Goal: Transaction & Acquisition: Purchase product/service

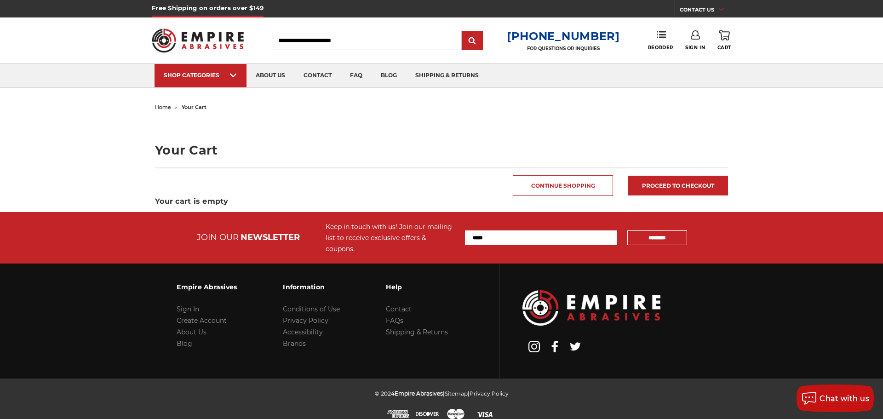
type input "**********"
click at [692, 37] on icon at bounding box center [695, 34] width 9 height 9
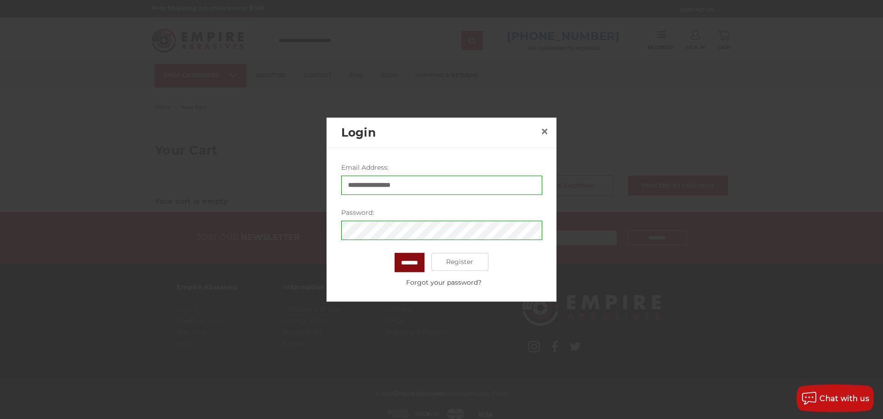
click at [406, 263] on input "*******" at bounding box center [410, 261] width 30 height 19
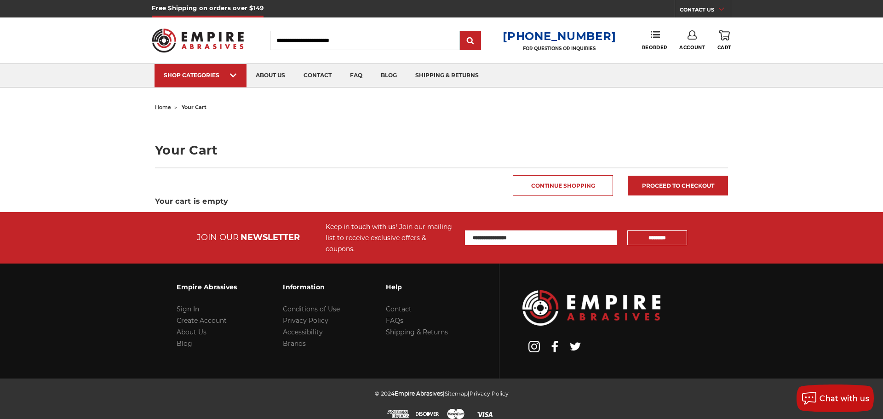
click at [692, 34] on icon at bounding box center [691, 34] width 9 height 9
click at [684, 58] on link "Account" at bounding box center [692, 59] width 66 height 17
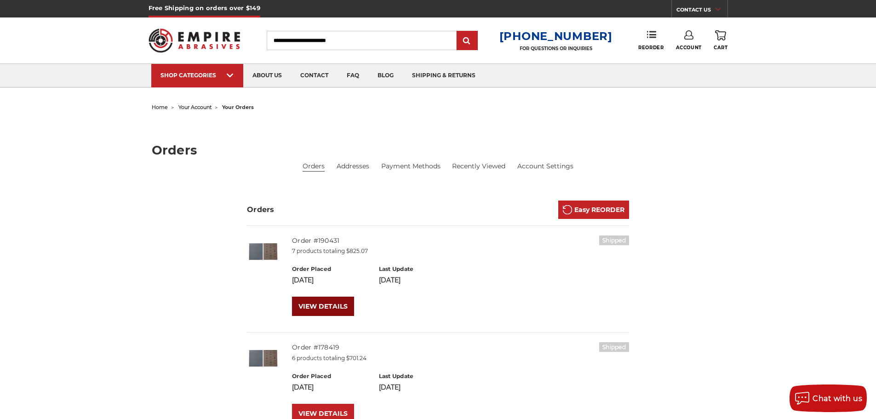
click at [332, 301] on link "VIEW DETAILS" at bounding box center [323, 306] width 62 height 19
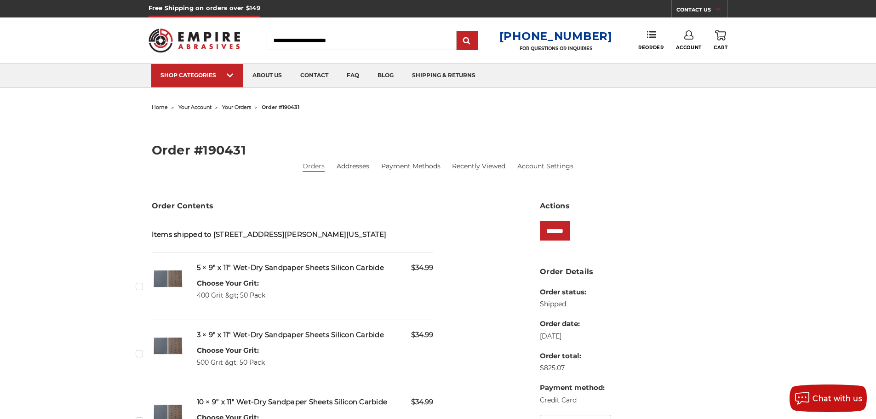
click at [139, 288] on label "Checkbox 517653 label" at bounding box center [141, 286] width 10 height 10
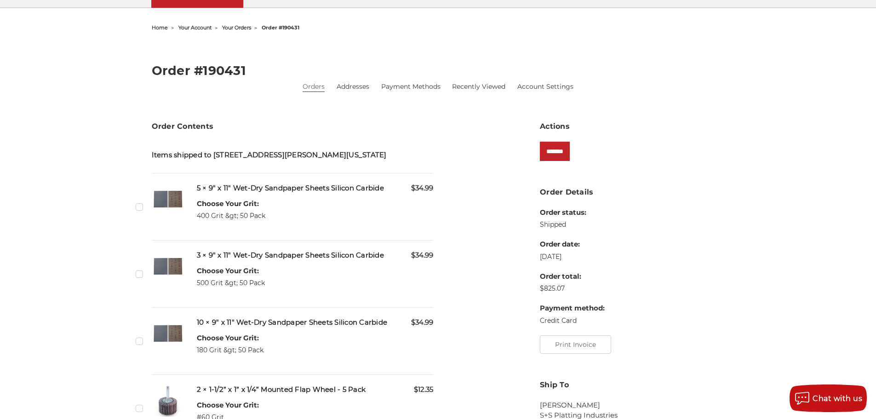
scroll to position [92, 0]
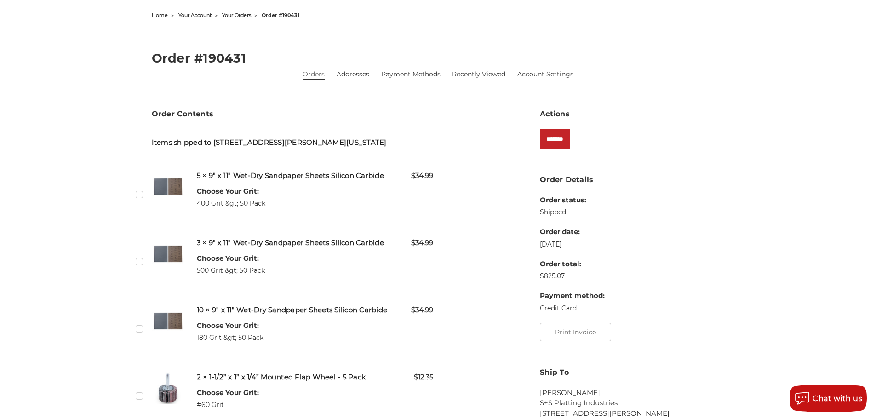
click at [138, 329] on label "Checkbox 517657 label" at bounding box center [141, 329] width 10 height 10
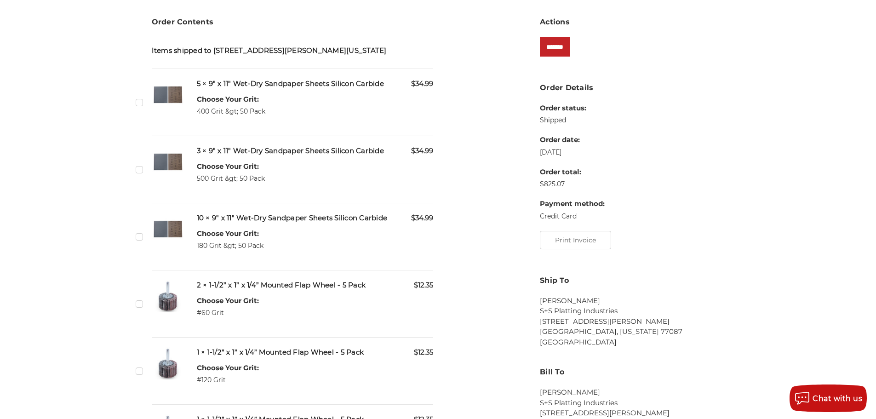
scroll to position [230, 0]
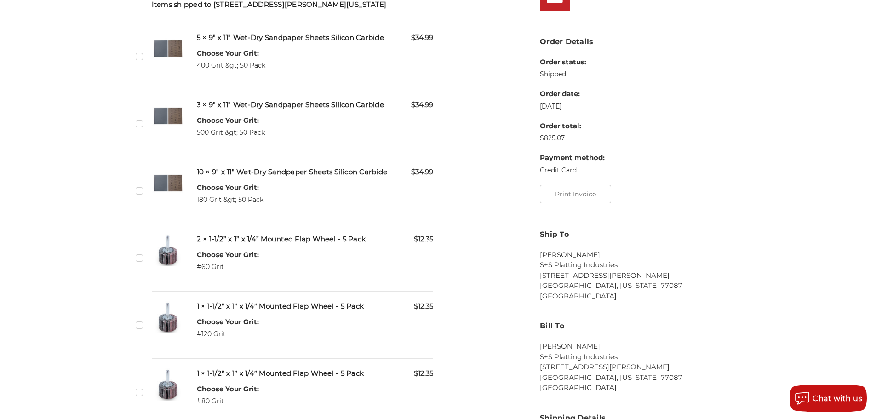
click at [142, 259] on label "Checkbox 517655 label" at bounding box center [141, 258] width 10 height 10
click at [140, 324] on label "Checkbox 517658 label" at bounding box center [141, 325] width 10 height 10
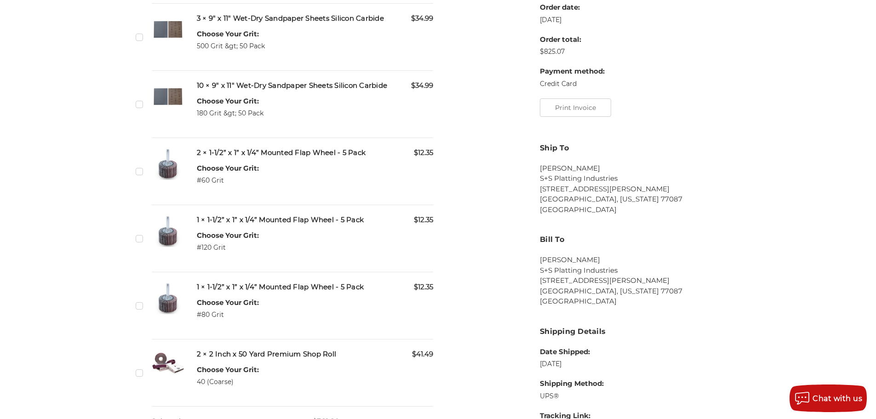
scroll to position [322, 0]
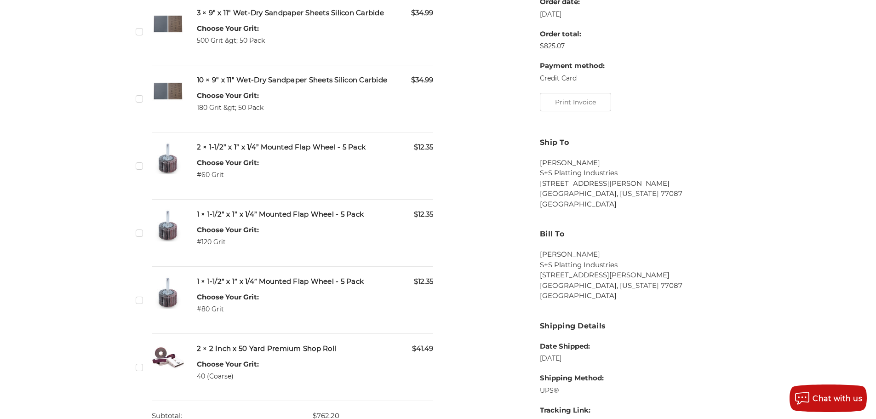
click at [135, 300] on div "home your account your orders order #190431 Order #190431 Orders Addresses Paym…" at bounding box center [438, 141] width 650 height 725
click at [142, 301] on label "Checkbox 517659 label" at bounding box center [141, 300] width 10 height 10
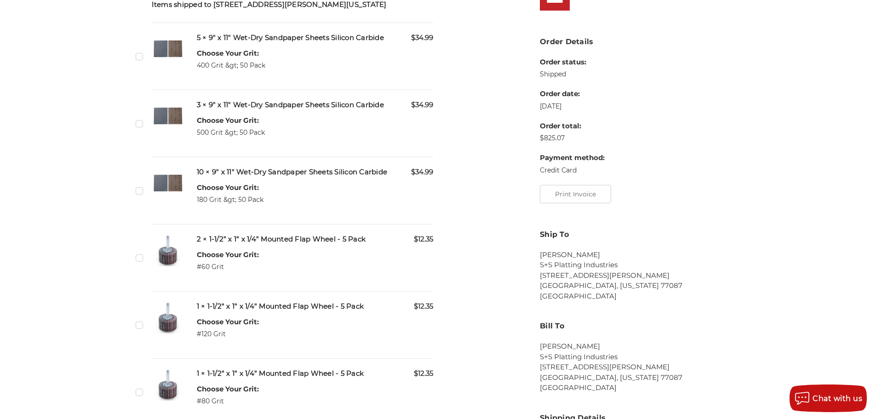
scroll to position [0, 0]
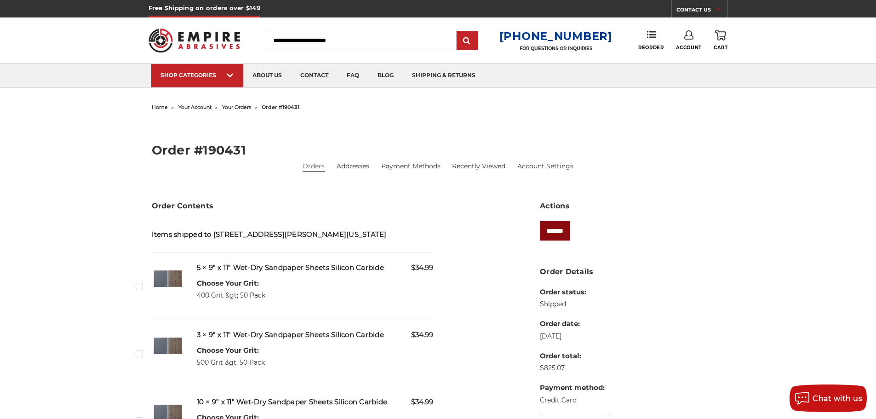
click at [564, 228] on input "*******" at bounding box center [555, 230] width 30 height 19
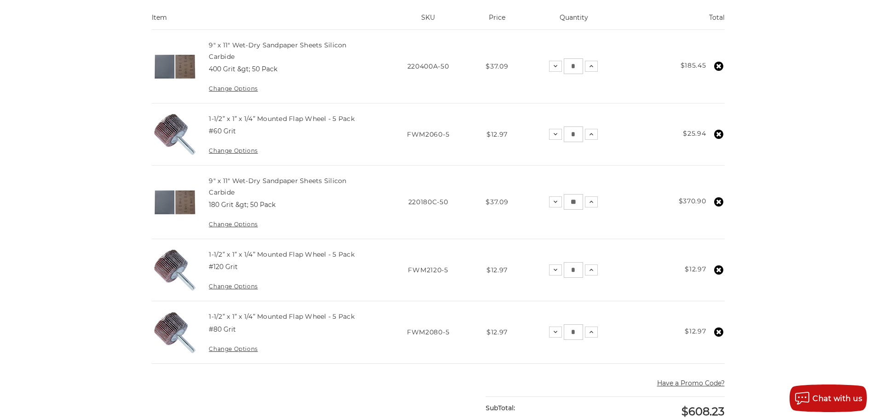
scroll to position [230, 0]
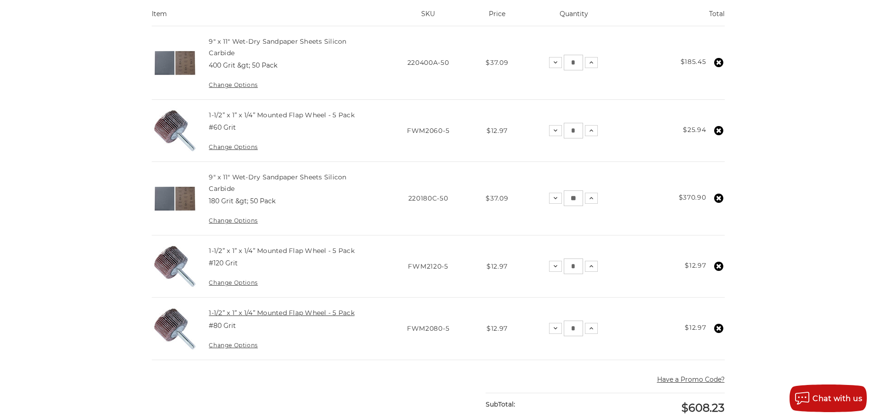
click at [275, 311] on link "1-1/2” x 1” x 1/4” Mounted Flap Wheel - 5 Pack" at bounding box center [282, 313] width 146 height 8
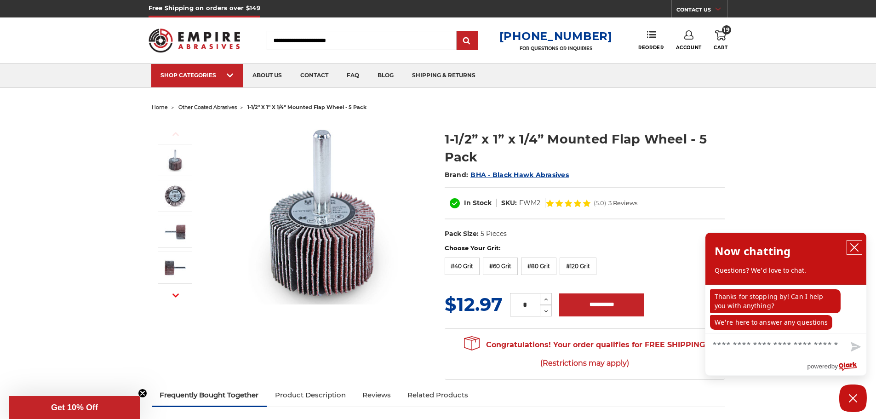
click at [854, 247] on icon "close chatbox" at bounding box center [854, 247] width 7 height 7
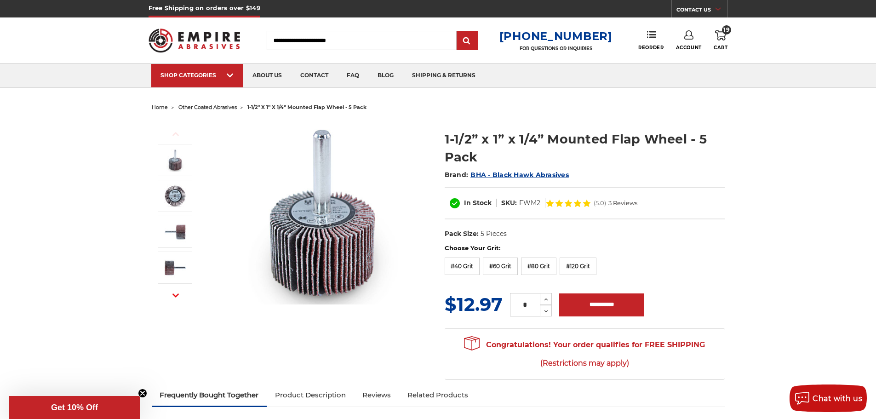
click at [720, 37] on icon at bounding box center [720, 35] width 11 height 10
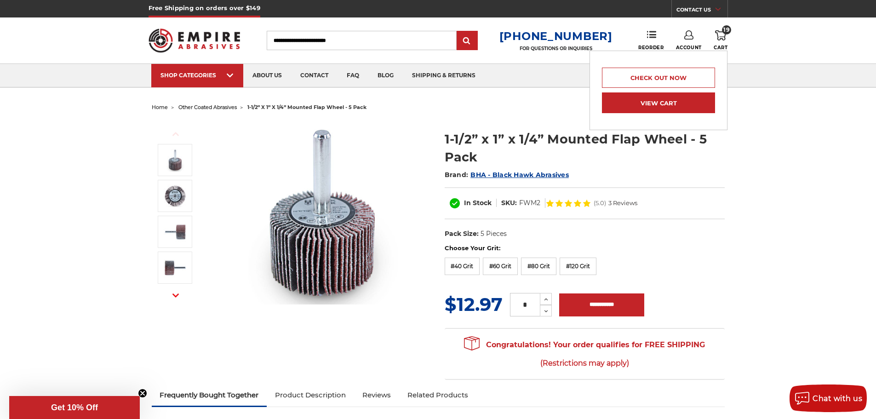
click at [687, 106] on link "View Cart" at bounding box center [658, 102] width 113 height 21
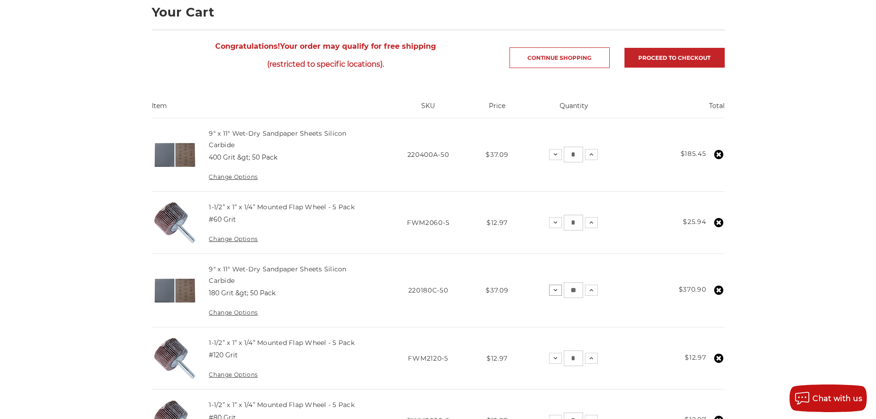
click at [553, 290] on icon at bounding box center [555, 289] width 7 height 7
click at [553, 290] on button "Decrease Quantity:" at bounding box center [557, 290] width 13 height 11
click at [557, 290] on use at bounding box center [556, 290] width 4 height 2
click at [591, 152] on icon at bounding box center [591, 154] width 7 height 7
click at [593, 154] on use at bounding box center [592, 155] width 4 height 2
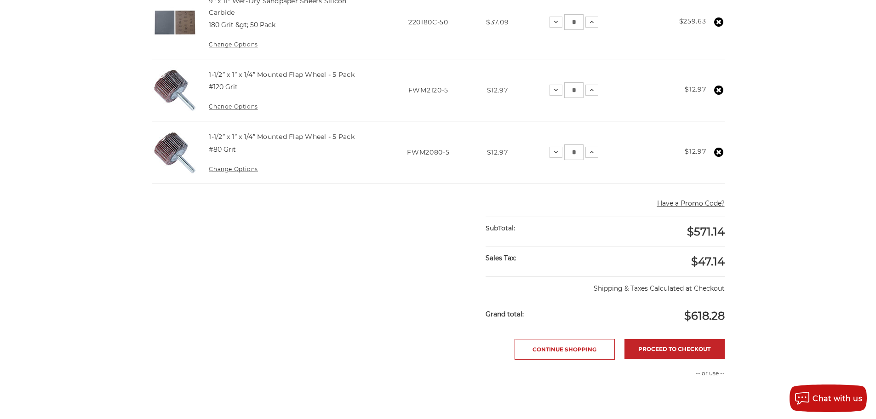
scroll to position [414, 0]
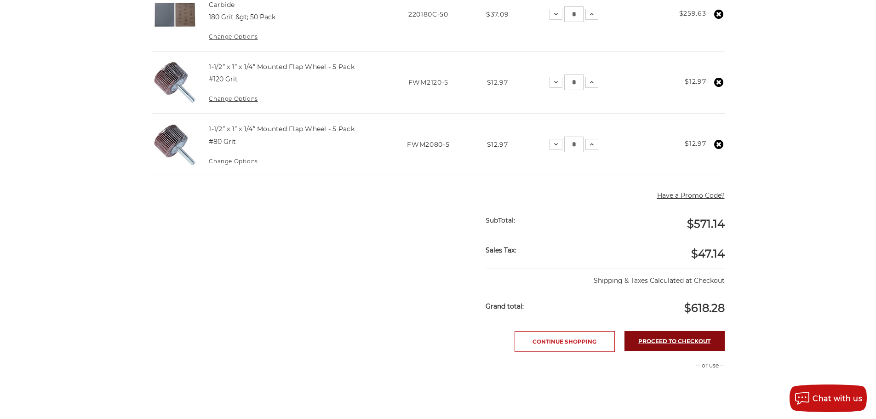
click at [664, 340] on link "Proceed to checkout" at bounding box center [674, 341] width 100 height 20
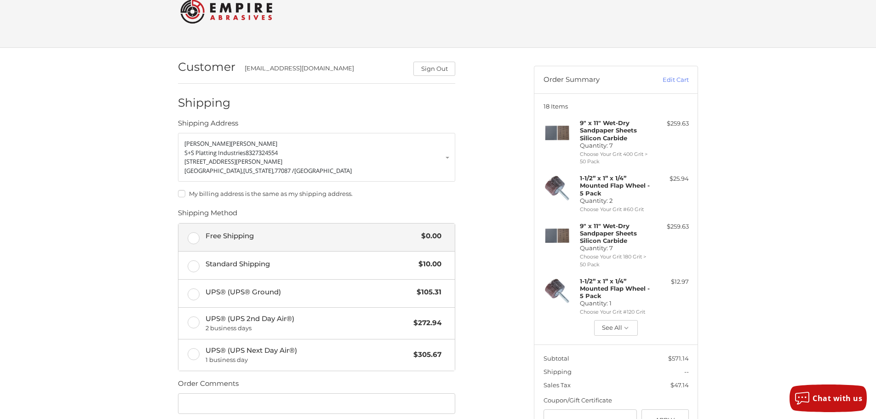
click at [200, 239] on label "Free Shipping $0.00" at bounding box center [316, 237] width 276 height 28
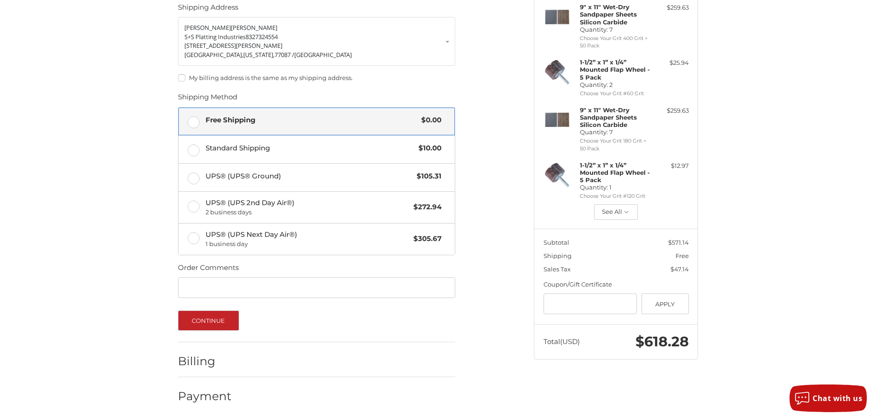
scroll to position [142, 0]
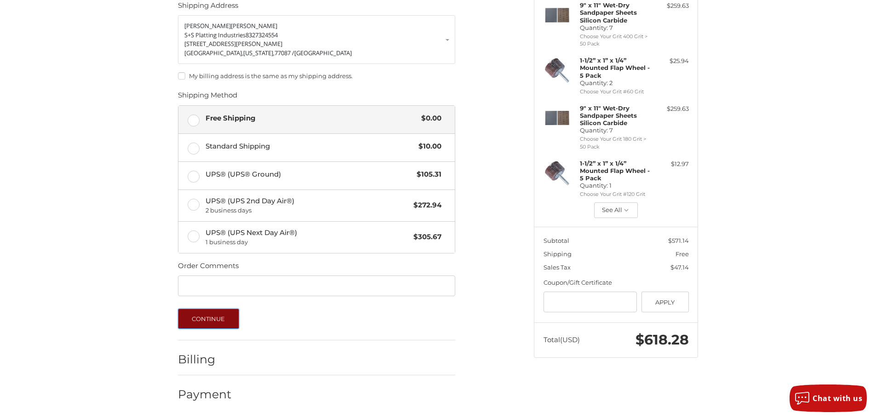
click at [228, 319] on button "Continue" at bounding box center [208, 319] width 61 height 20
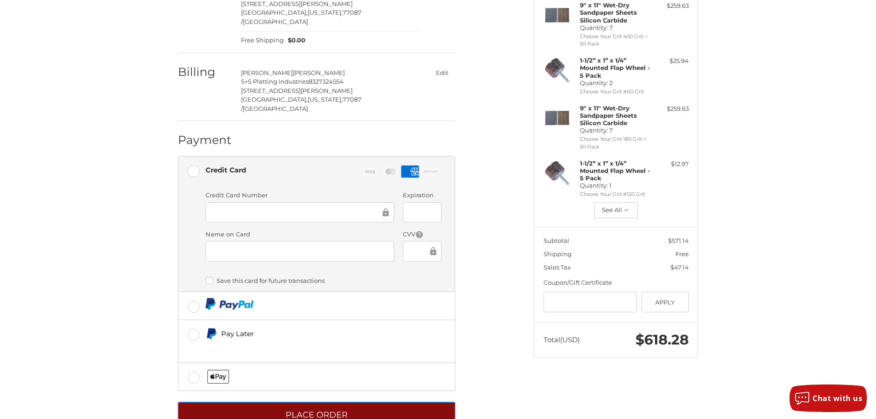
click at [351, 402] on button "Place Order" at bounding box center [316, 414] width 277 height 25
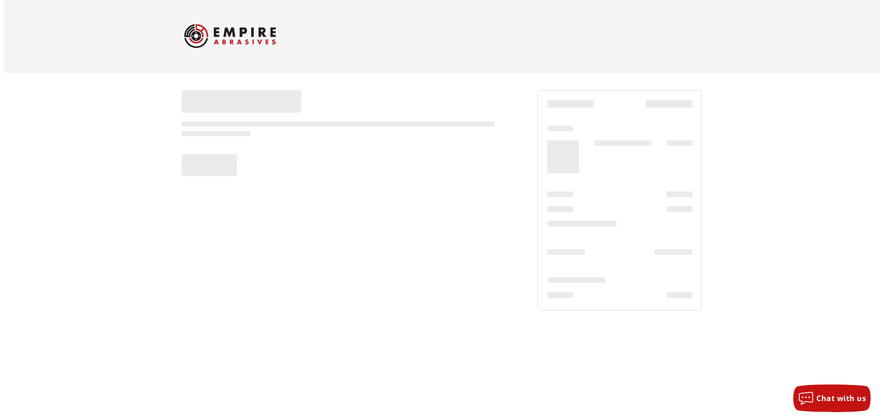
scroll to position [0, 0]
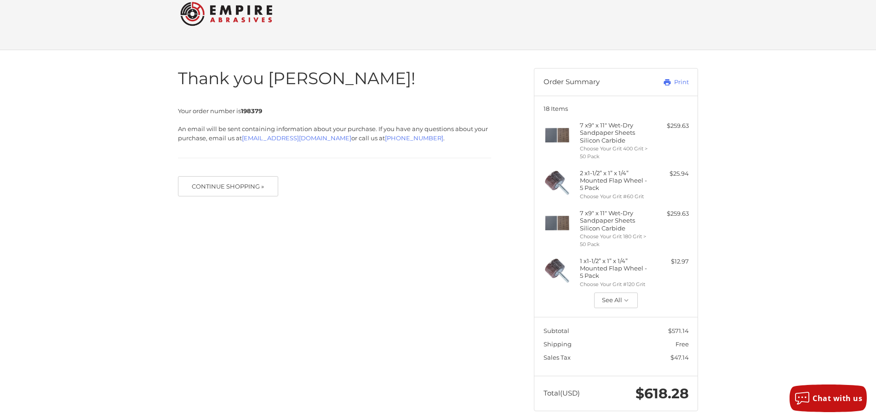
scroll to position [32, 0]
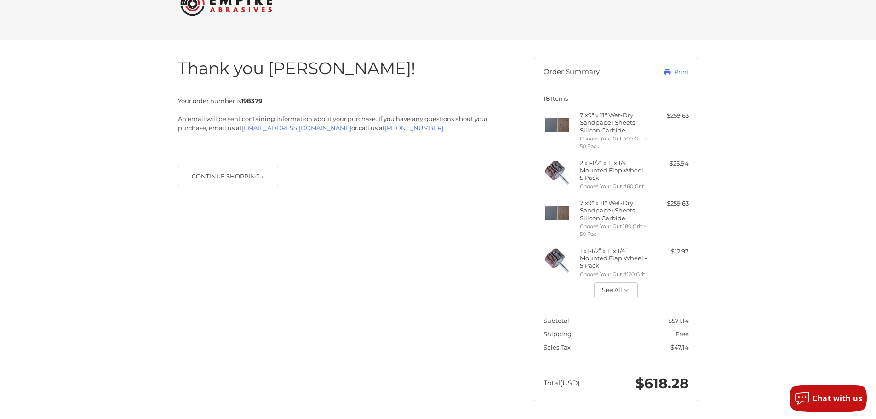
click at [386, 277] on div "Thank you [PERSON_NAME]! Your order number is 198379 An email will be sent cont…" at bounding box center [438, 229] width 552 height 379
click at [682, 73] on link "Print" at bounding box center [666, 72] width 46 height 9
click at [624, 291] on icon "button" at bounding box center [626, 290] width 8 height 8
